Goal: Communication & Community: Answer question/provide support

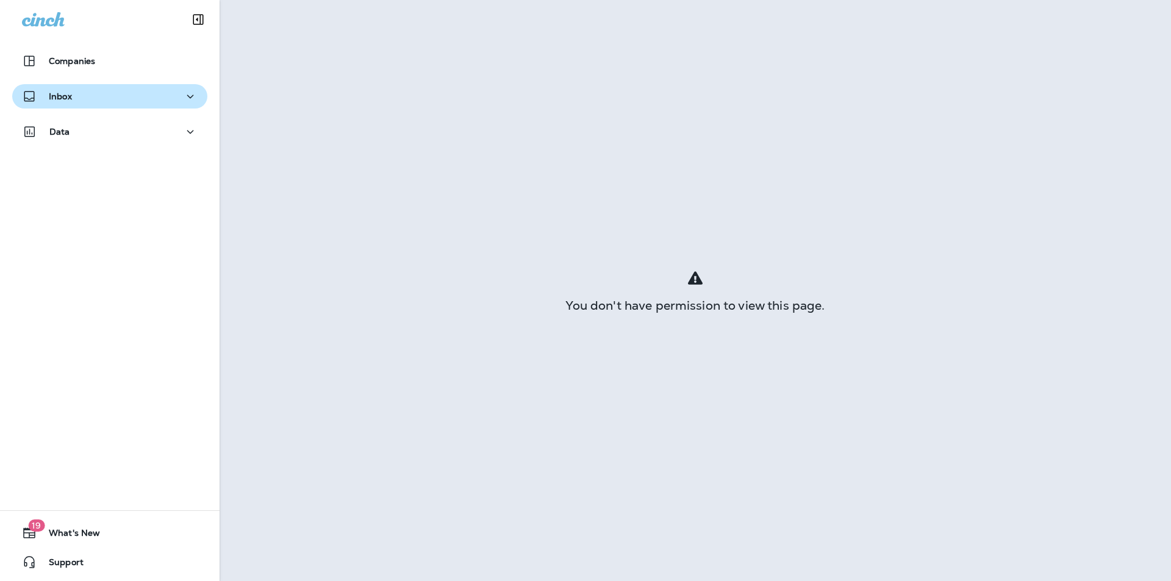
click at [126, 103] on div "Inbox" at bounding box center [110, 96] width 176 height 15
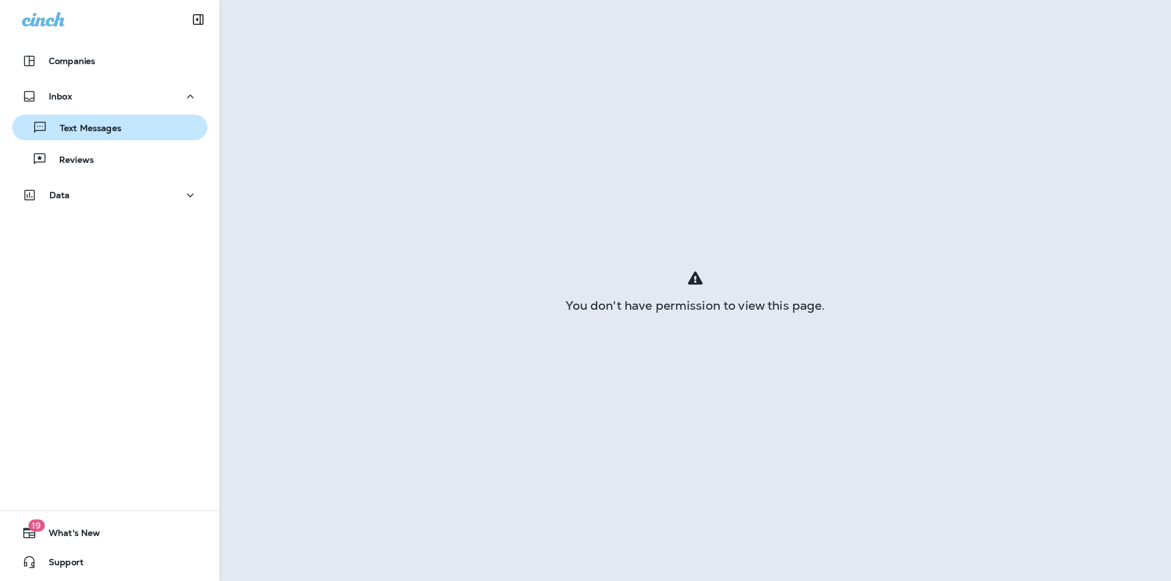
click at [89, 123] on p "Text Messages" at bounding box center [85, 129] width 74 height 12
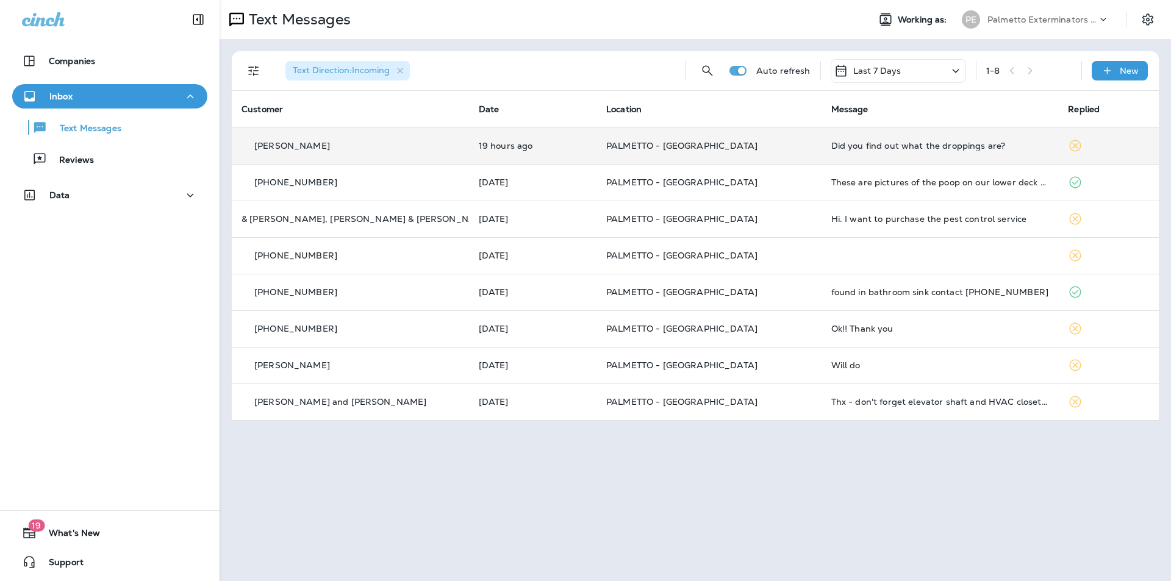
click at [596, 157] on td "19 hours ago" at bounding box center [532, 145] width 127 height 37
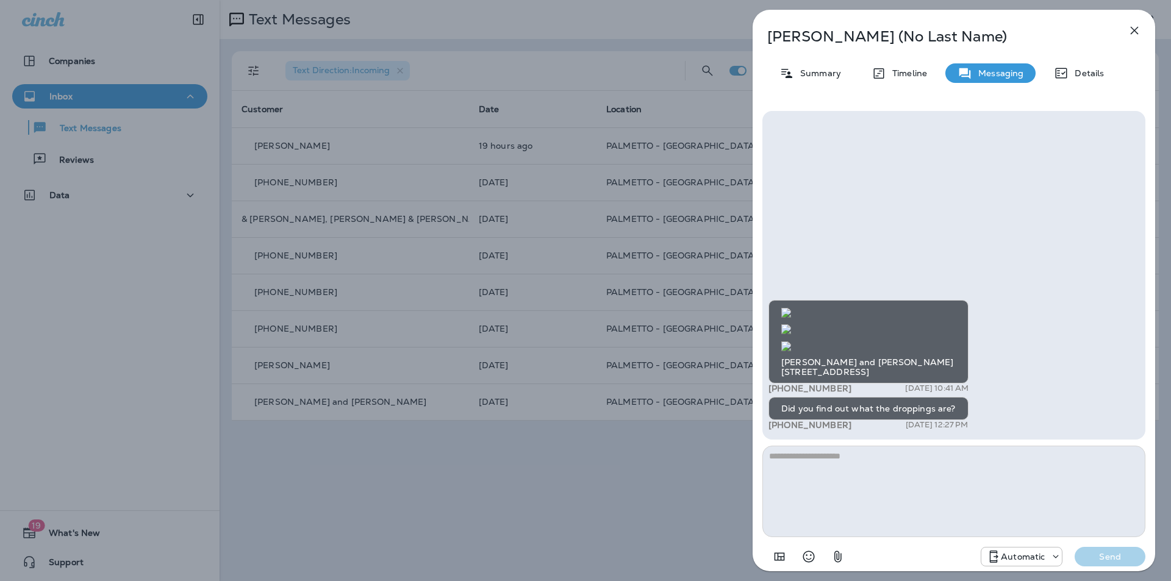
click at [800, 473] on textarea at bounding box center [953, 491] width 383 height 91
type textarea "*"
click at [1134, 29] on icon "button" at bounding box center [1134, 30] width 15 height 15
